Goal: Information Seeking & Learning: Learn about a topic

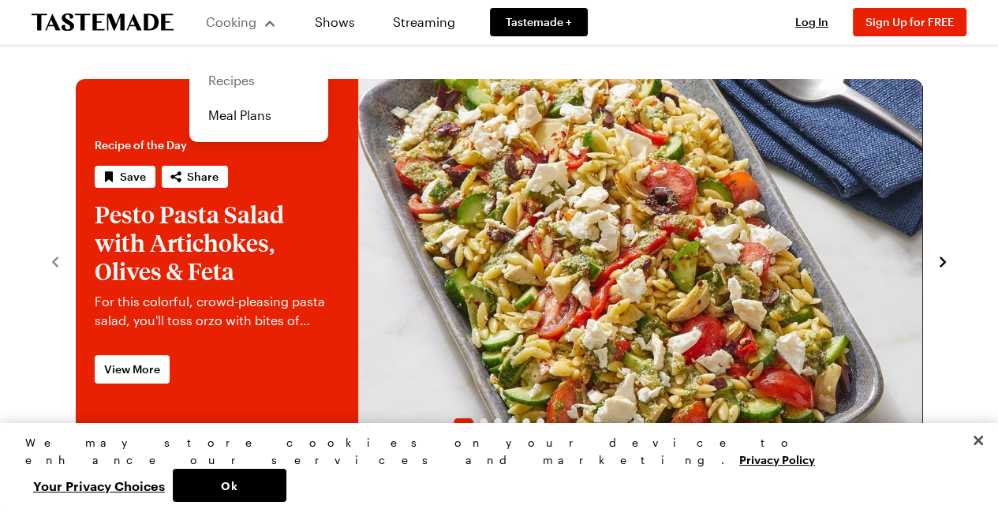
click at [250, 91] on link "Recipes" at bounding box center [259, 80] width 120 height 35
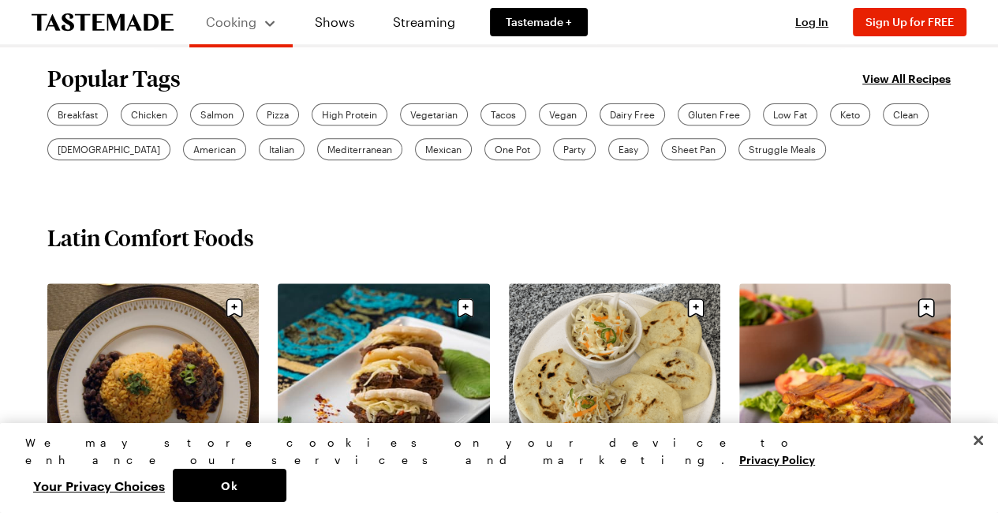
scroll to position [474, 0]
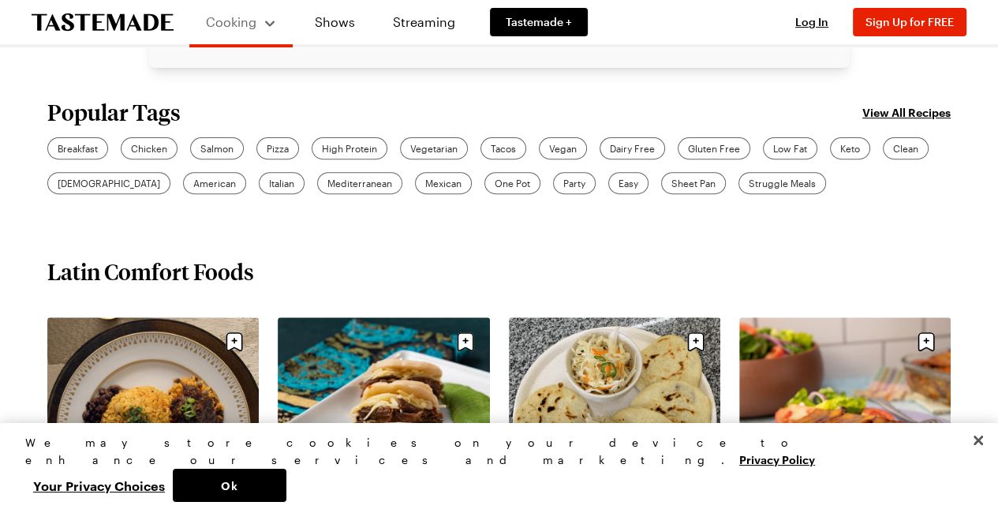
click at [904, 117] on link "View All Recipes" at bounding box center [907, 111] width 88 height 17
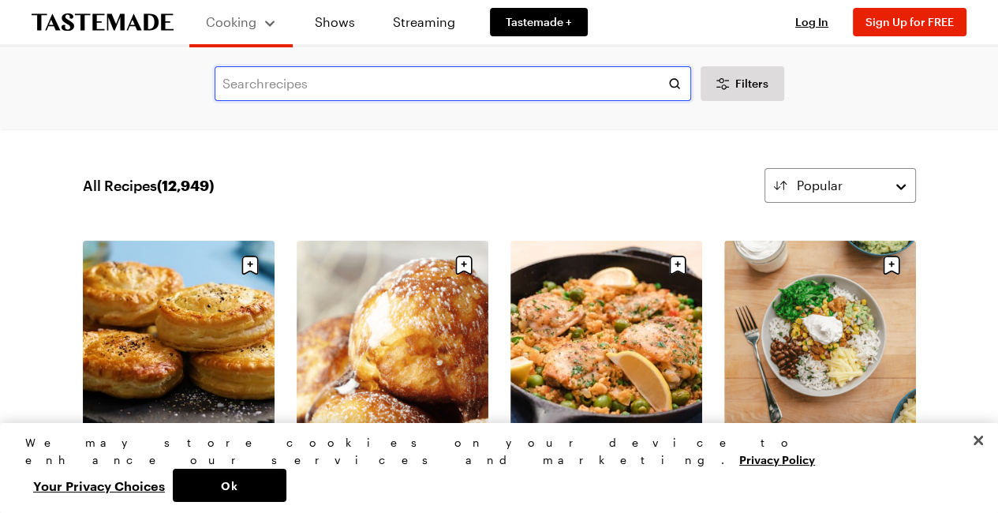
click at [447, 92] on input "text" at bounding box center [453, 83] width 477 height 35
type input "dessert"
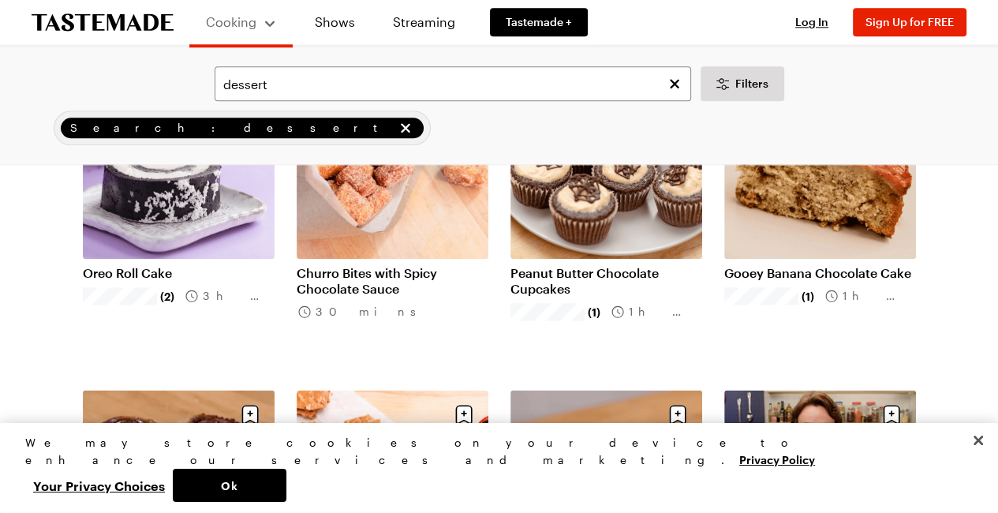
scroll to position [1815, 0]
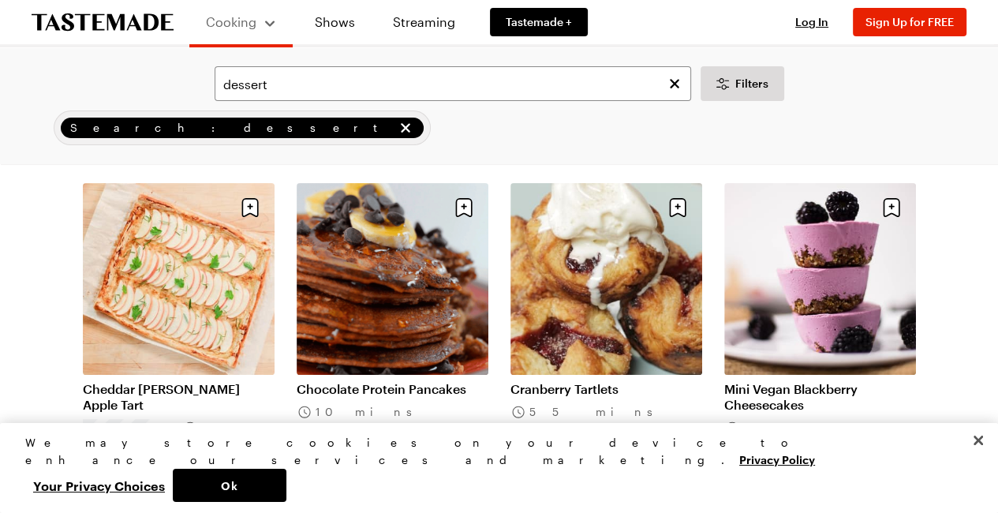
scroll to position [5288, 0]
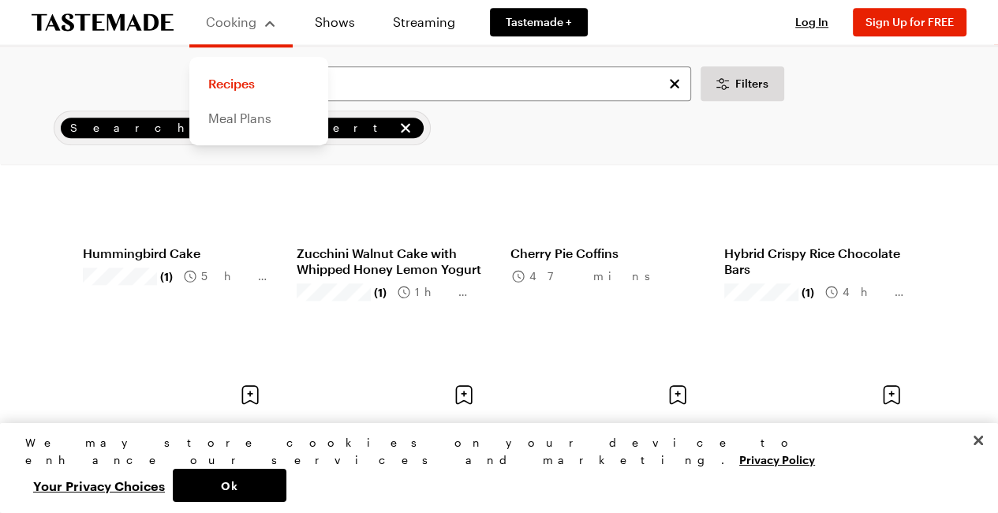
scroll to position [8295, 0]
